Goal: Task Accomplishment & Management: Manage account settings

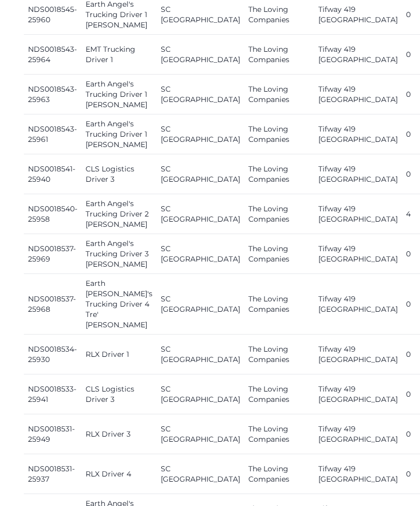
scroll to position [795, 0]
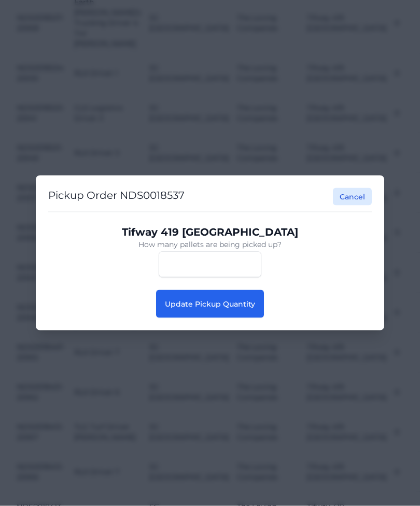
scroll to position [963, 0]
click at [236, 318] on button "Update Pickup Quantity" at bounding box center [210, 304] width 108 height 28
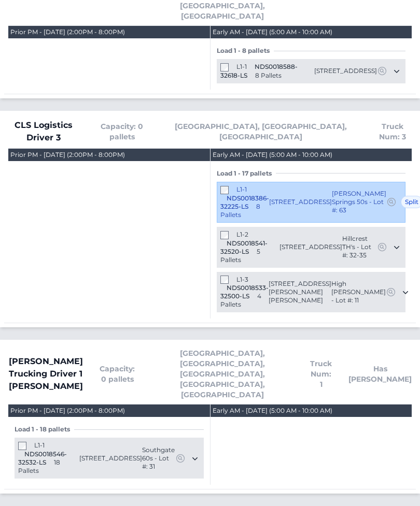
scroll to position [345, 0]
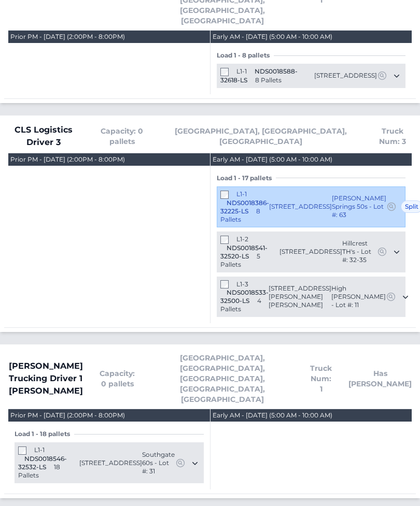
click at [232, 280] on div "L1-3 NDS0018533-32500-LS 4 Pallets" at bounding box center [244, 297] width 48 height 34
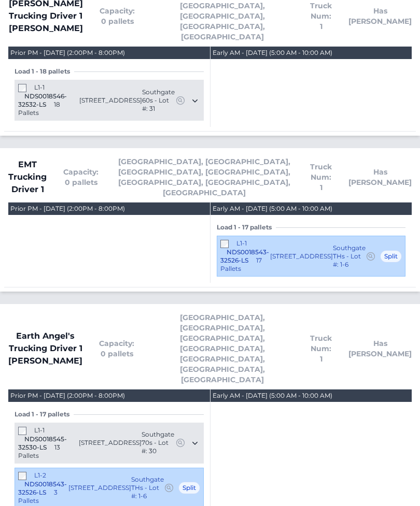
scroll to position [708, 0]
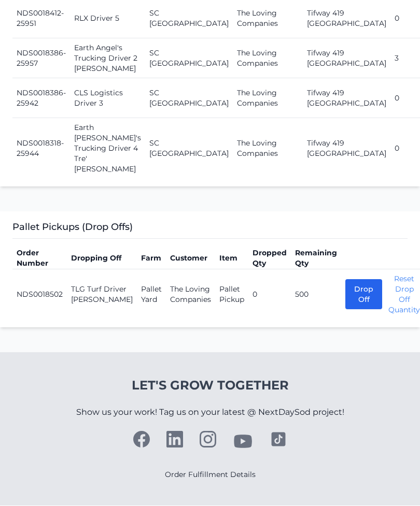
scroll to position [1761, 0]
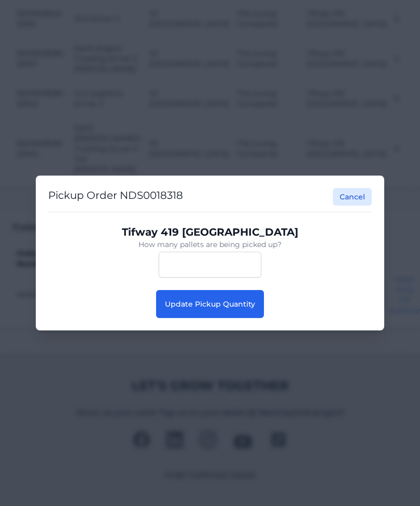
click at [228, 318] on button "Update Pickup Quantity" at bounding box center [210, 304] width 108 height 28
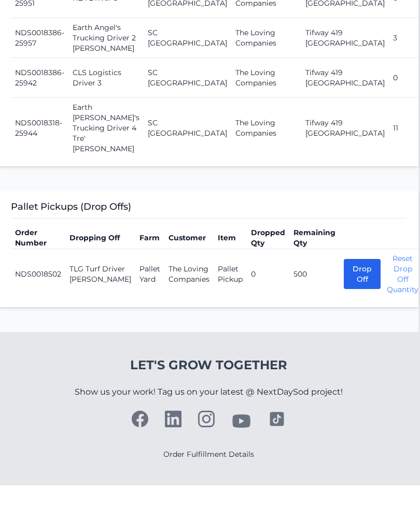
scroll to position [1864, 1]
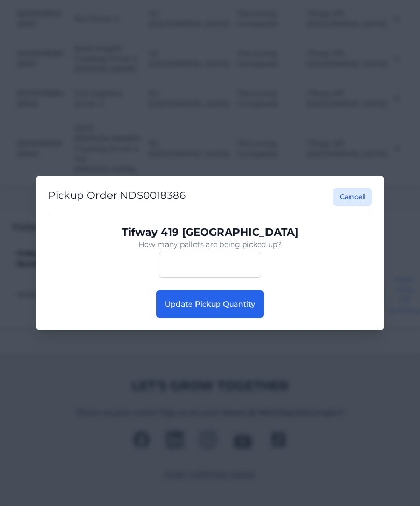
click at [235, 318] on button "Update Pickup Quantity" at bounding box center [210, 304] width 108 height 28
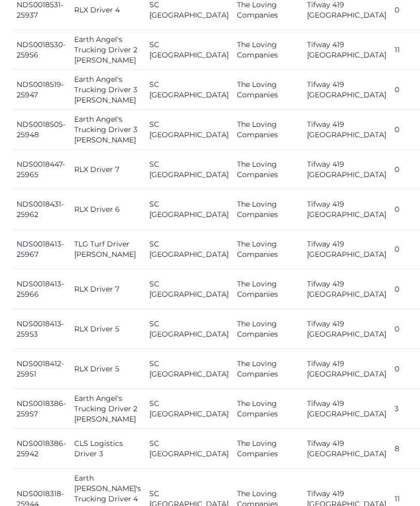
scroll to position [1226, 0]
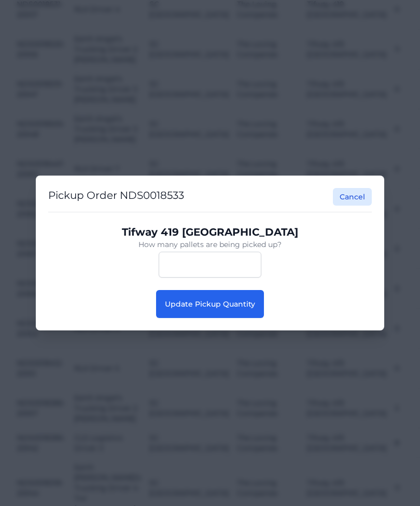
click at [236, 318] on button "Update Pickup Quantity" at bounding box center [210, 304] width 108 height 28
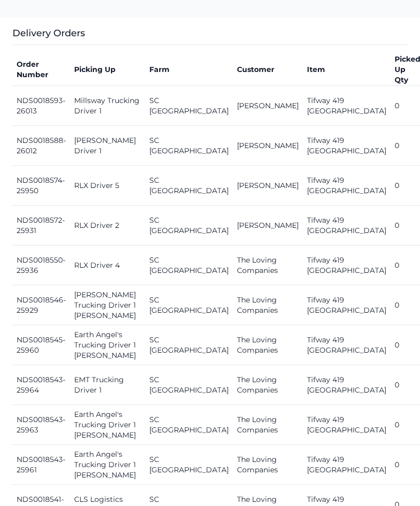
scroll to position [559, 0]
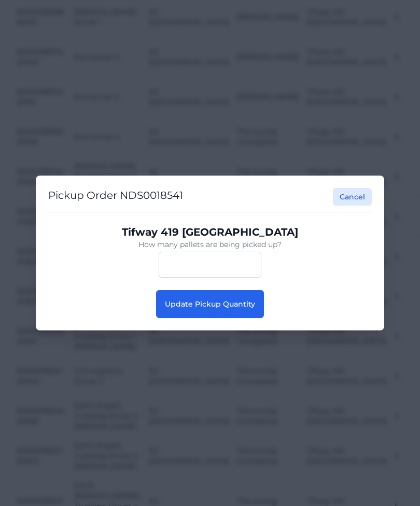
click at [235, 309] on span "Update Pickup Quantity" at bounding box center [210, 303] width 90 height 9
